Goal: Information Seeking & Learning: Check status

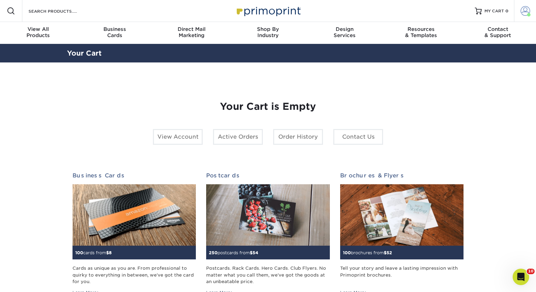
click at [526, 14] on span at bounding box center [526, 11] width 10 height 10
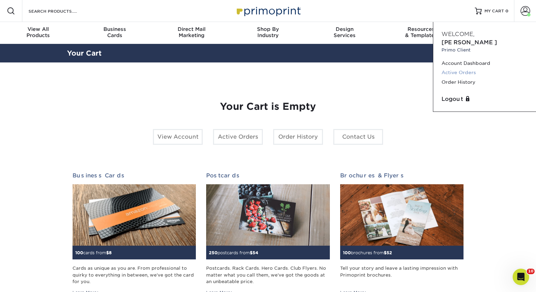
click at [463, 68] on link "Active Orders" at bounding box center [485, 72] width 86 height 9
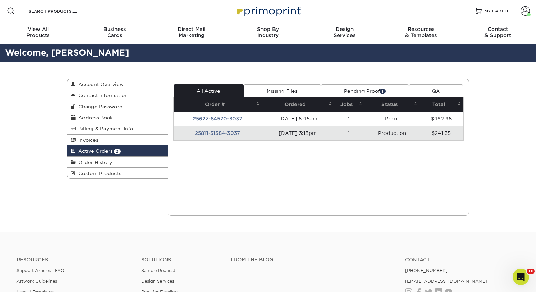
click at [302, 135] on td "08/11/2025 3:13pm" at bounding box center [298, 133] width 72 height 14
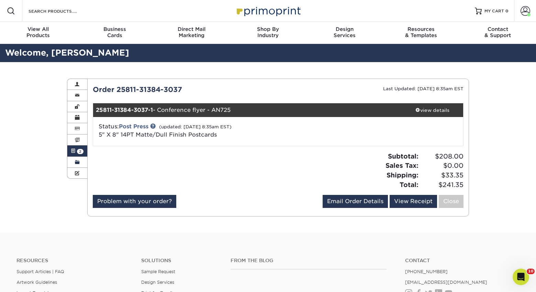
click at [74, 165] on link "Order History" at bounding box center [77, 162] width 20 height 11
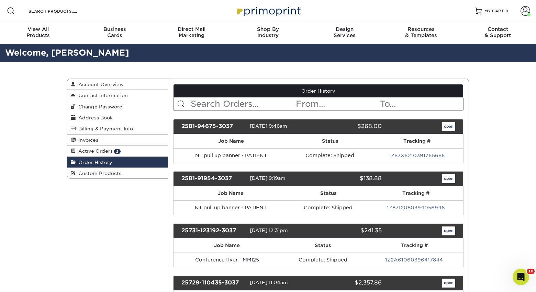
click at [107, 165] on span "Order History" at bounding box center [94, 162] width 37 height 5
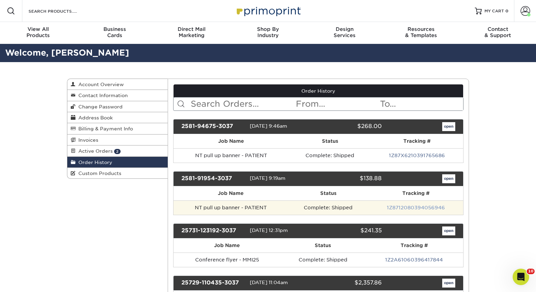
click at [410, 209] on link "1Z8712080394056946" at bounding box center [416, 207] width 58 height 5
